Goal: Information Seeking & Learning: Learn about a topic

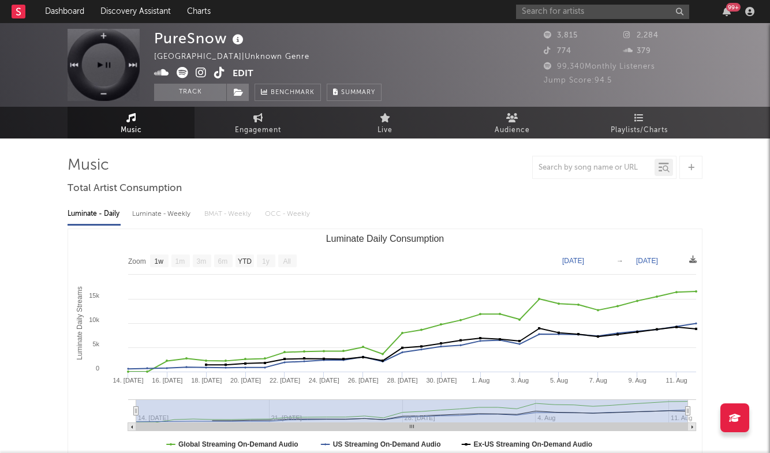
select select "1w"
click at [585, 13] on input "text" at bounding box center [602, 12] width 173 height 14
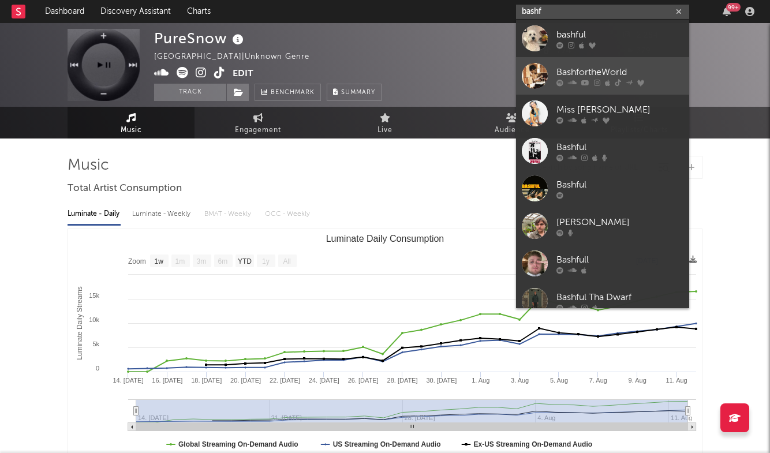
type input "bashf"
click at [598, 69] on div "BashfortheWorld" at bounding box center [619, 72] width 127 height 14
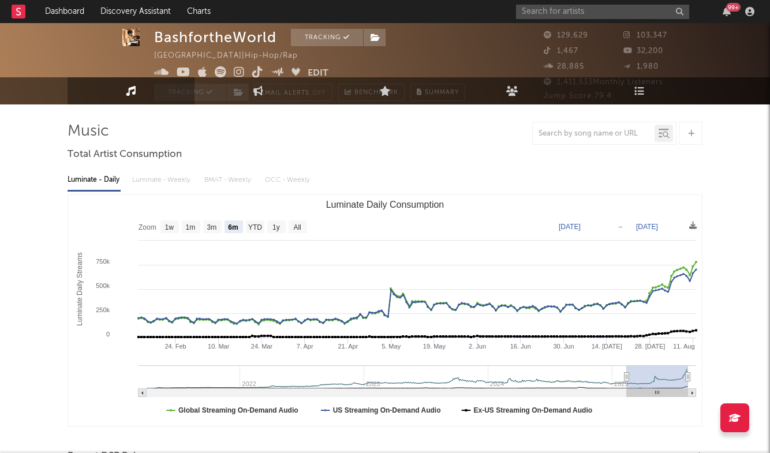
scroll to position [10, 0]
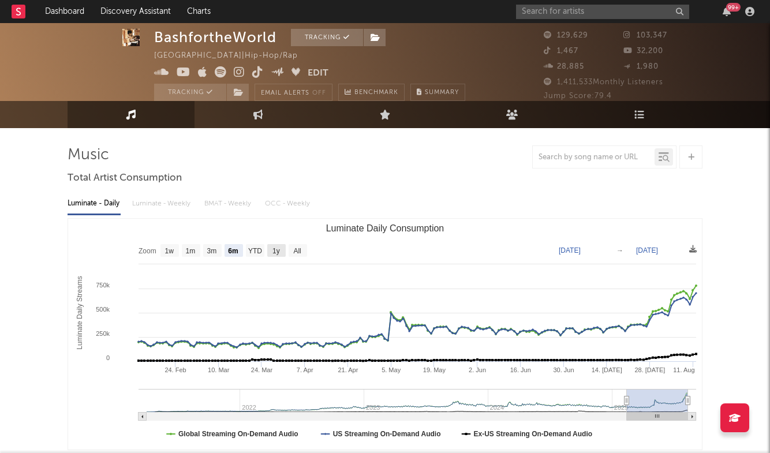
click at [282, 252] on rect "Luminate Daily Consumption" at bounding box center [276, 250] width 18 height 13
select select "1y"
type input "[DATE]"
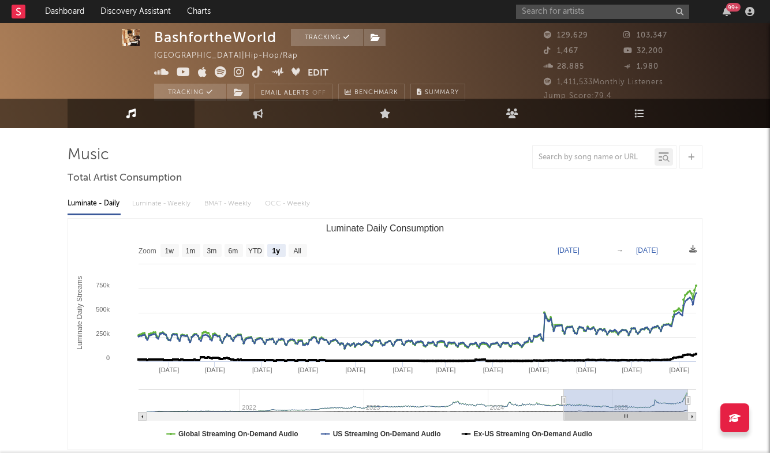
scroll to position [6, 0]
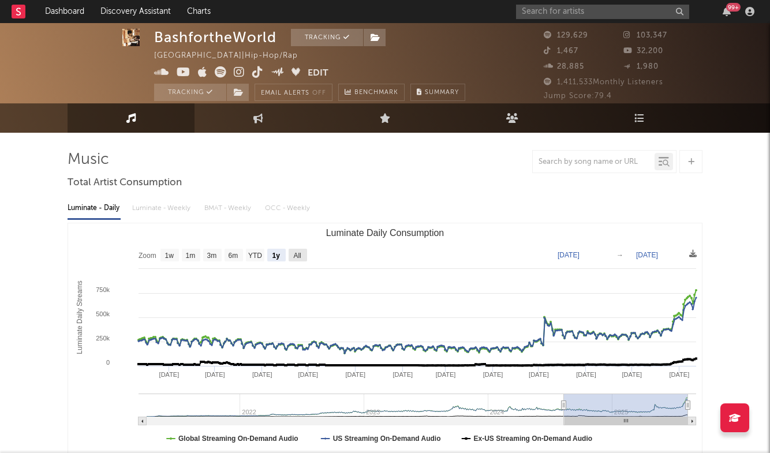
click at [297, 254] on text "All" at bounding box center [297, 256] width 8 height 8
select select "All"
type input "[DATE]"
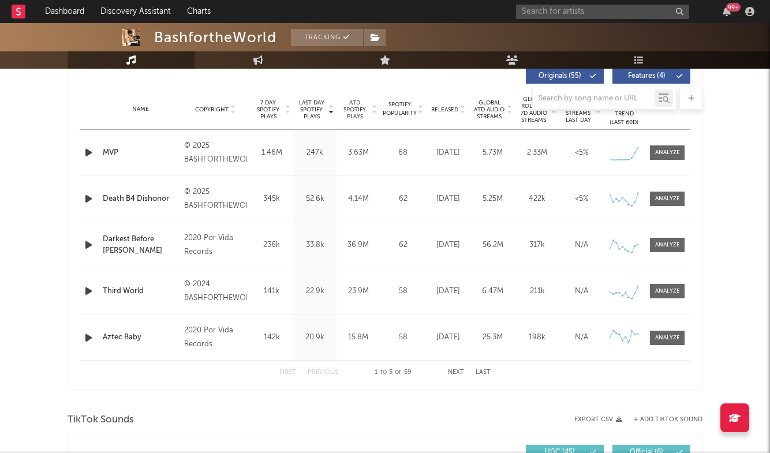
scroll to position [454, 0]
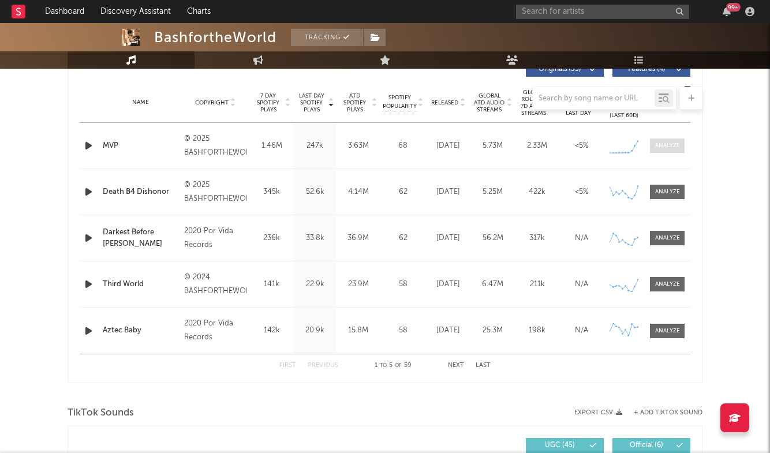
click at [662, 145] on div at bounding box center [667, 145] width 25 height 9
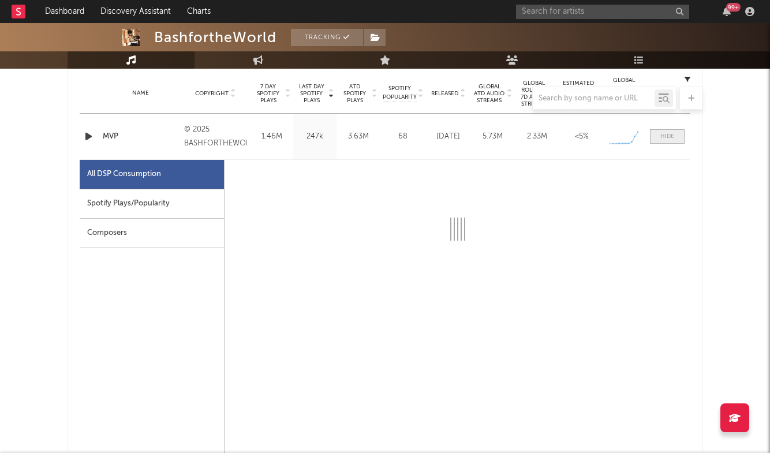
scroll to position [486, 0]
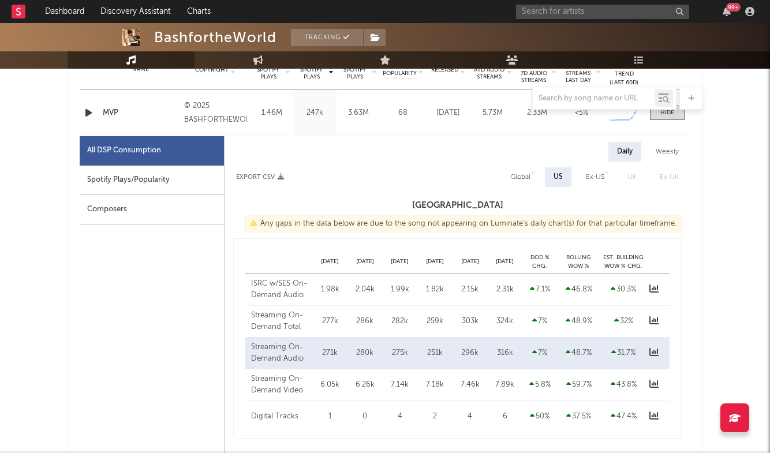
select select "1w"
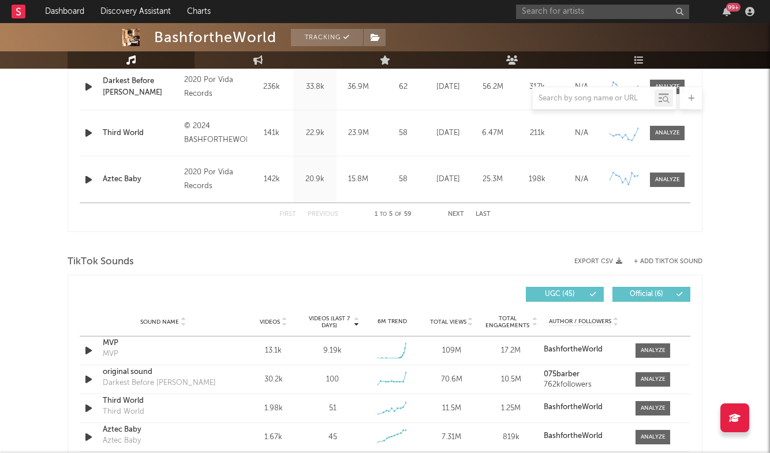
scroll to position [1234, 0]
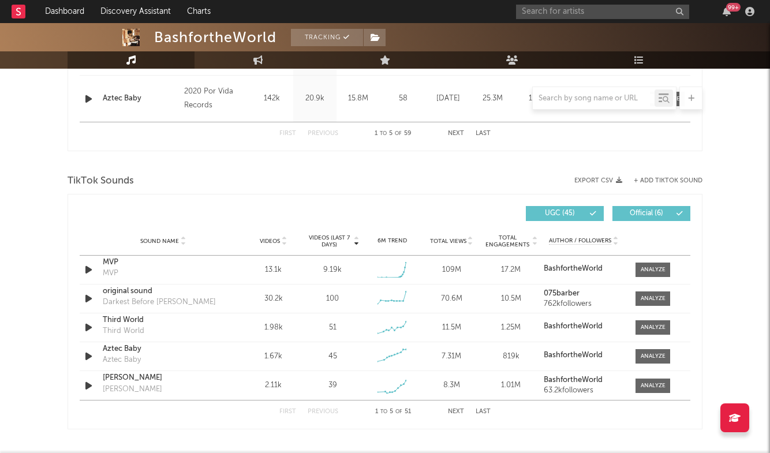
click at [487, 408] on div "First Previous 1 to 5 of 51 Next Last" at bounding box center [384, 411] width 211 height 23
click at [485, 410] on button "Last" at bounding box center [482, 412] width 15 height 6
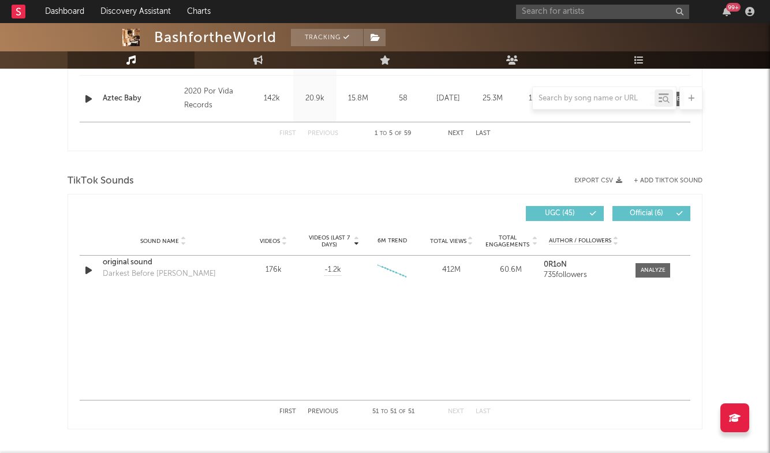
click at [324, 411] on button "Previous" at bounding box center [323, 412] width 31 height 6
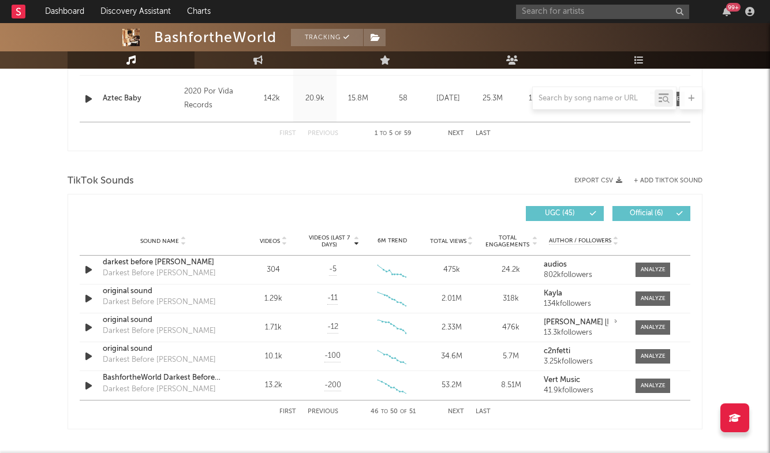
click at [324, 411] on button "Previous" at bounding box center [323, 412] width 31 height 6
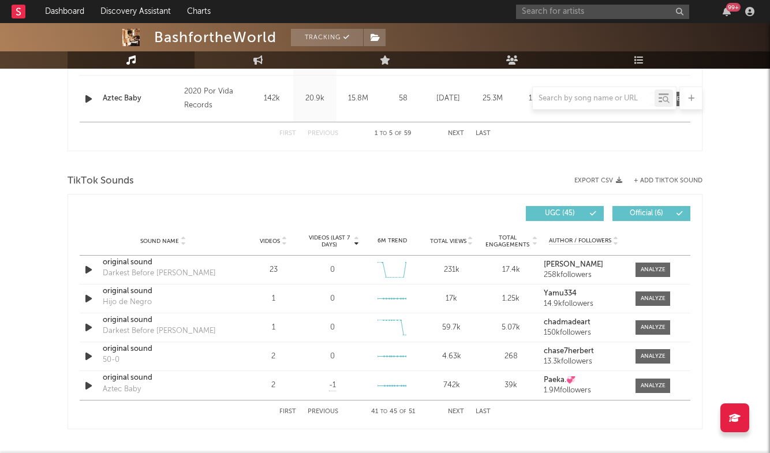
click at [324, 411] on button "Previous" at bounding box center [323, 412] width 31 height 6
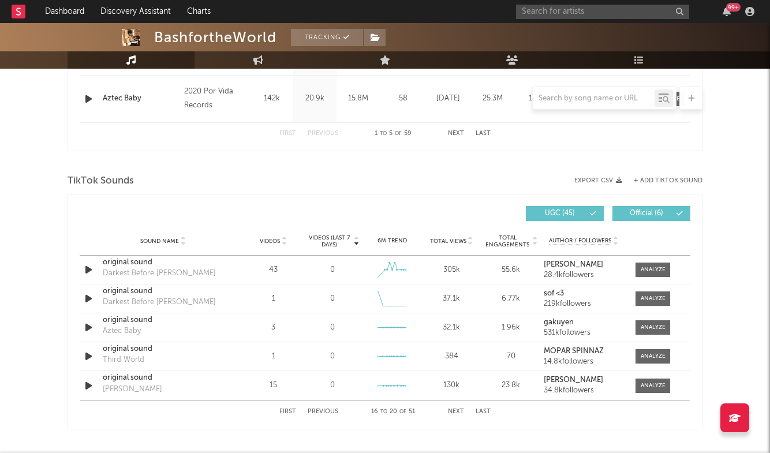
click at [324, 411] on button "Previous" at bounding box center [323, 412] width 31 height 6
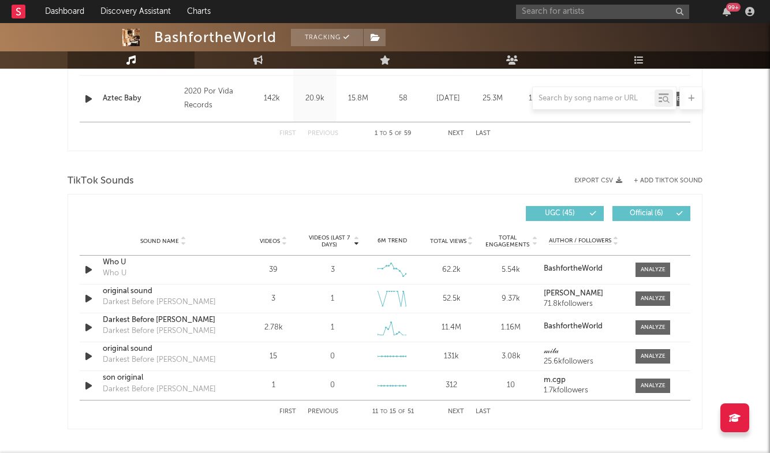
click at [294, 411] on button "First" at bounding box center [287, 412] width 17 height 6
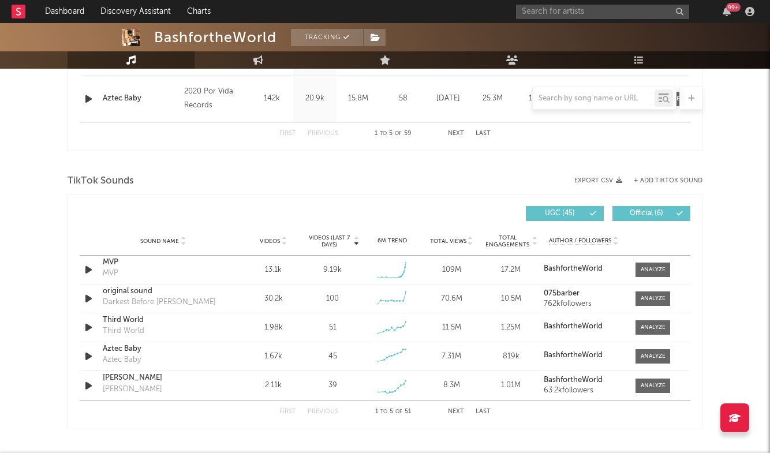
click at [275, 238] on span "Videos" at bounding box center [270, 241] width 20 height 7
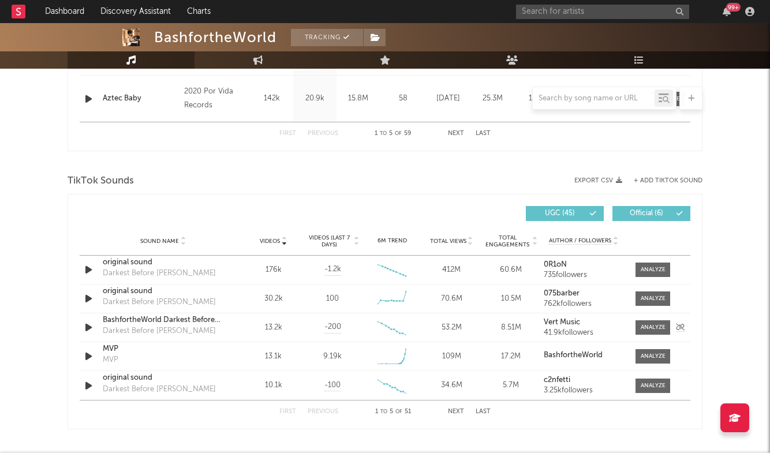
click at [572, 323] on strong "Vert Music" at bounding box center [562, 323] width 36 height 8
